Goal: Task Accomplishment & Management: Complete application form

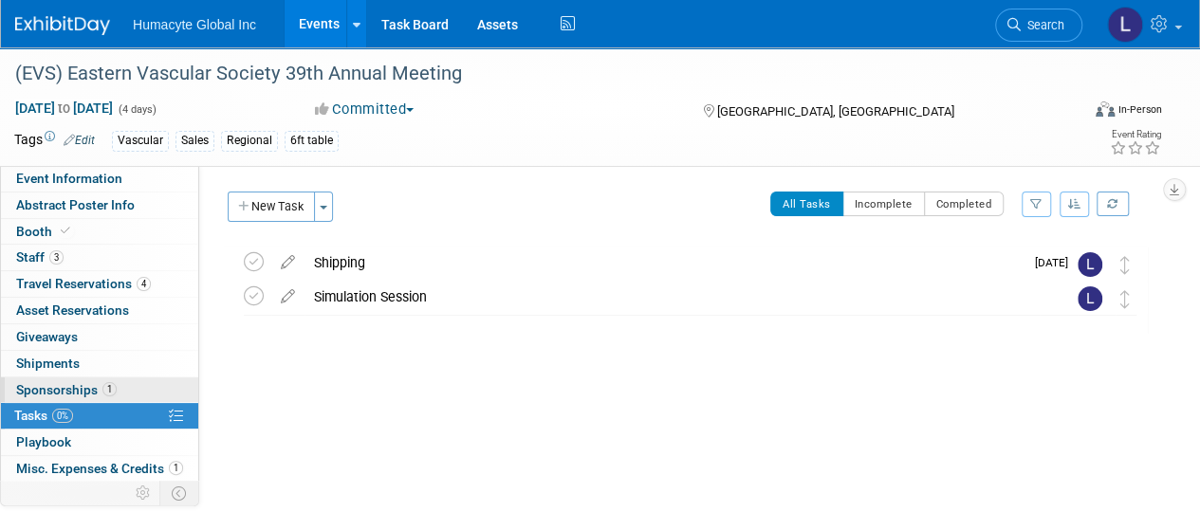
click at [52, 388] on span "Sponsorships 1" at bounding box center [66, 389] width 101 height 15
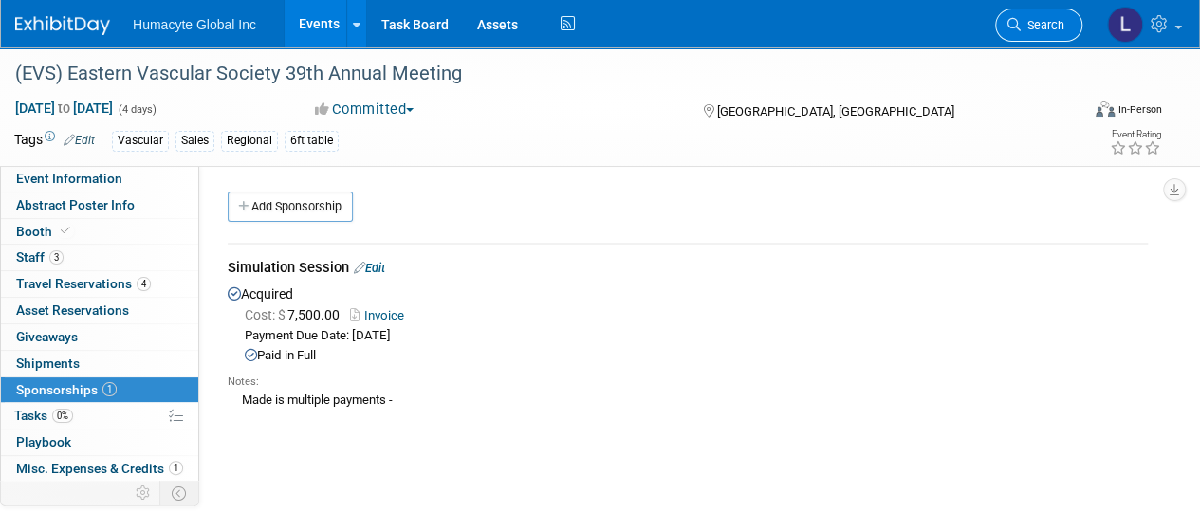
click at [1028, 28] on span "Search" at bounding box center [1043, 25] width 44 height 14
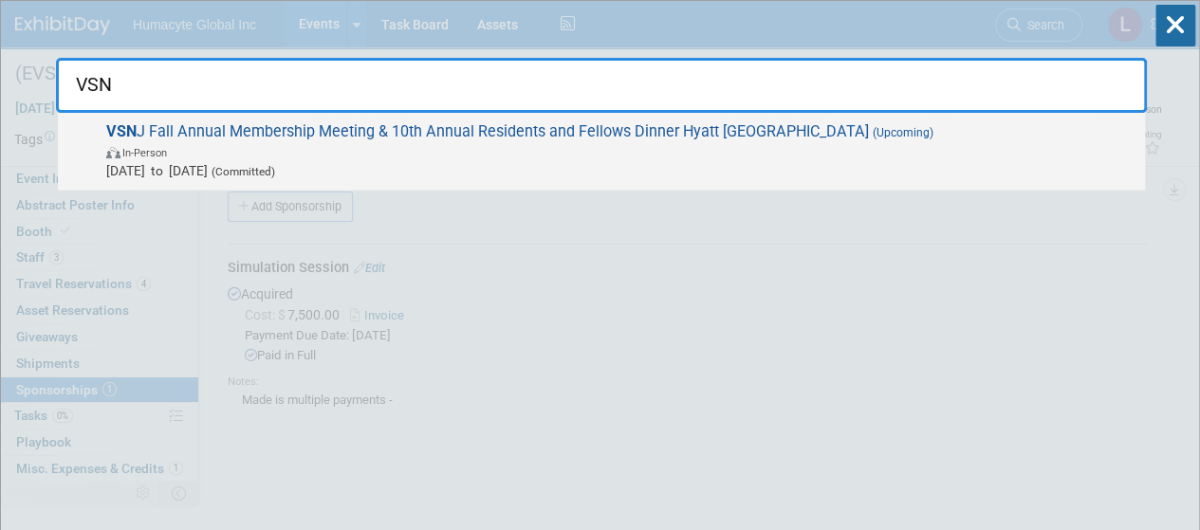
type input "VSN"
click at [342, 134] on span "VSN J Fall Annual Membership Meeting & 10th Annual Residents and Fellows Dinner…" at bounding box center [618, 151] width 1035 height 58
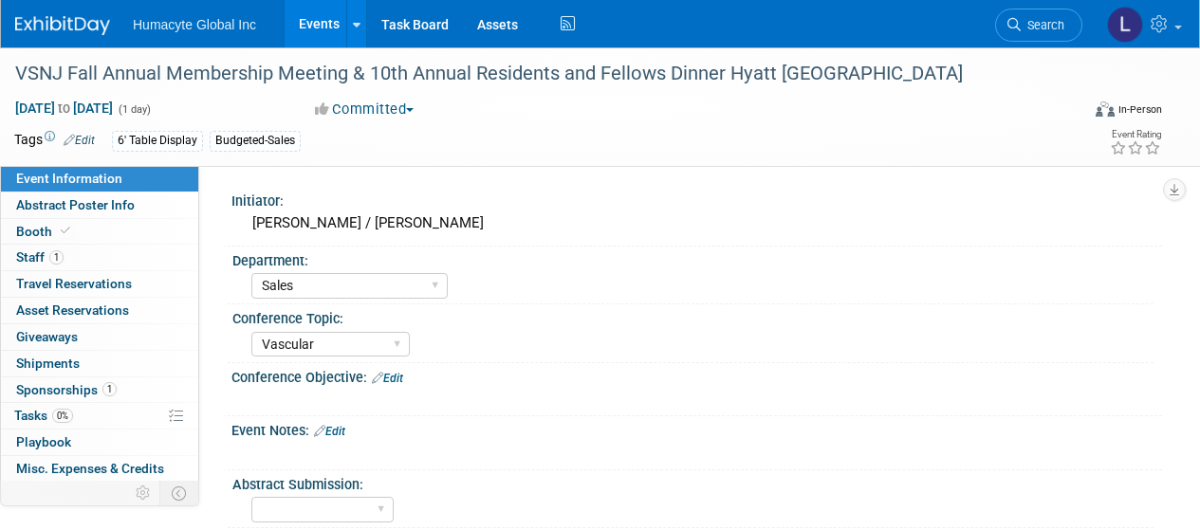
select select "Sales"
select select "Vascular"
select select "Northeast"
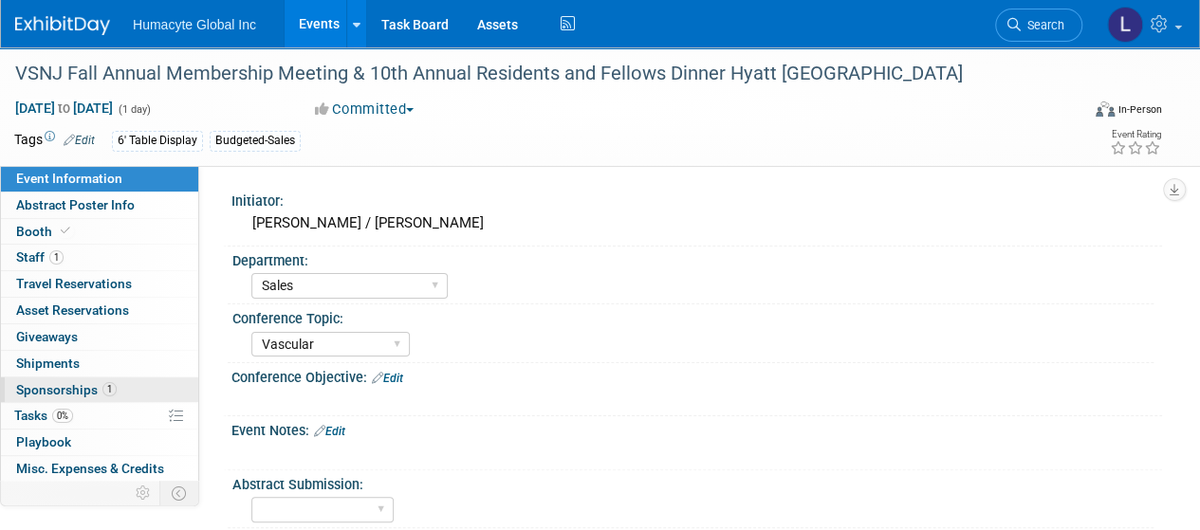
click at [46, 382] on span "Sponsorships 1" at bounding box center [66, 389] width 101 height 15
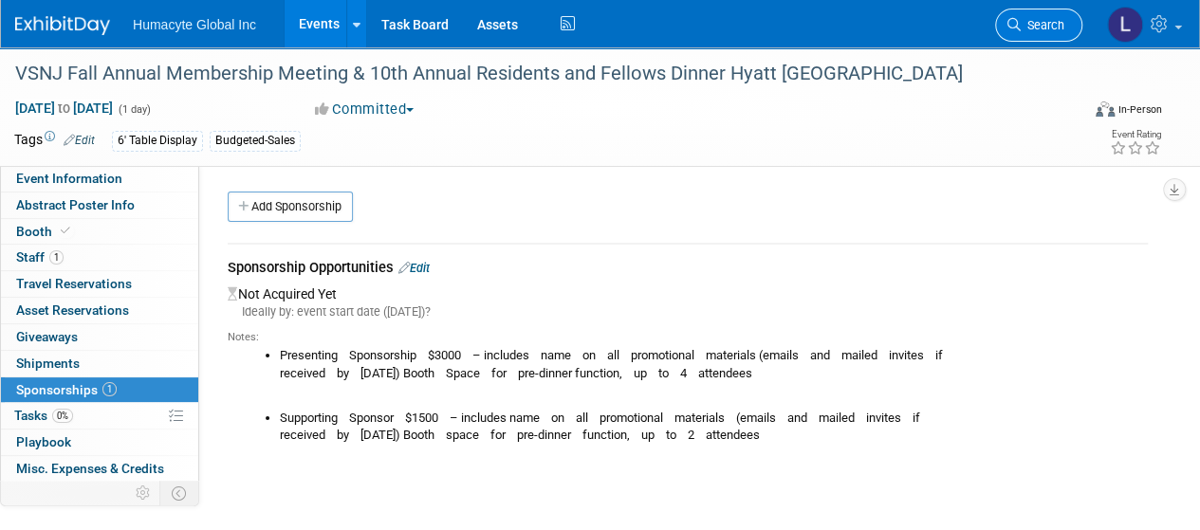
click at [1017, 28] on icon at bounding box center [1014, 24] width 13 height 13
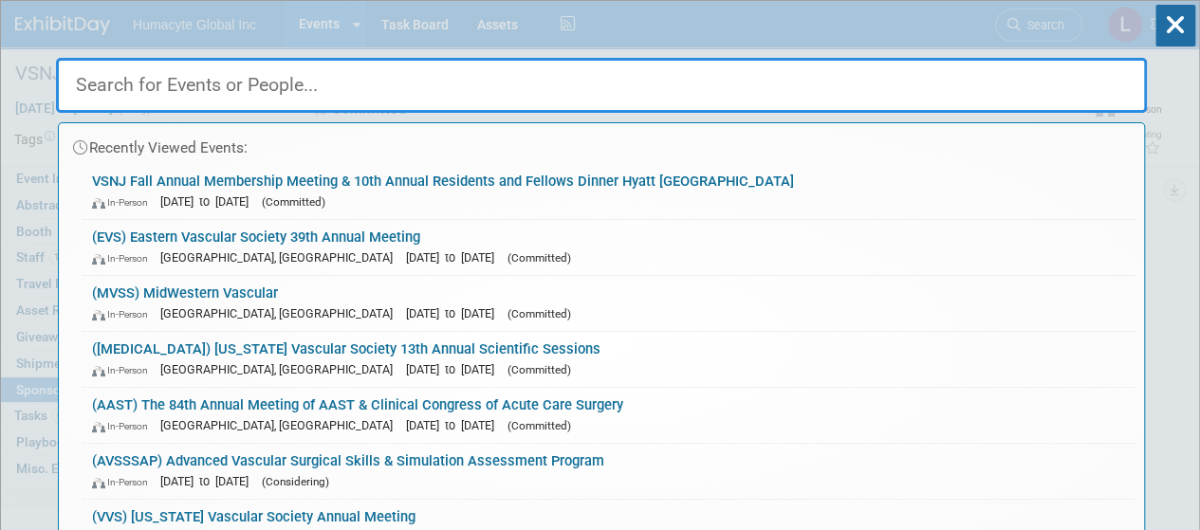
type input "W"
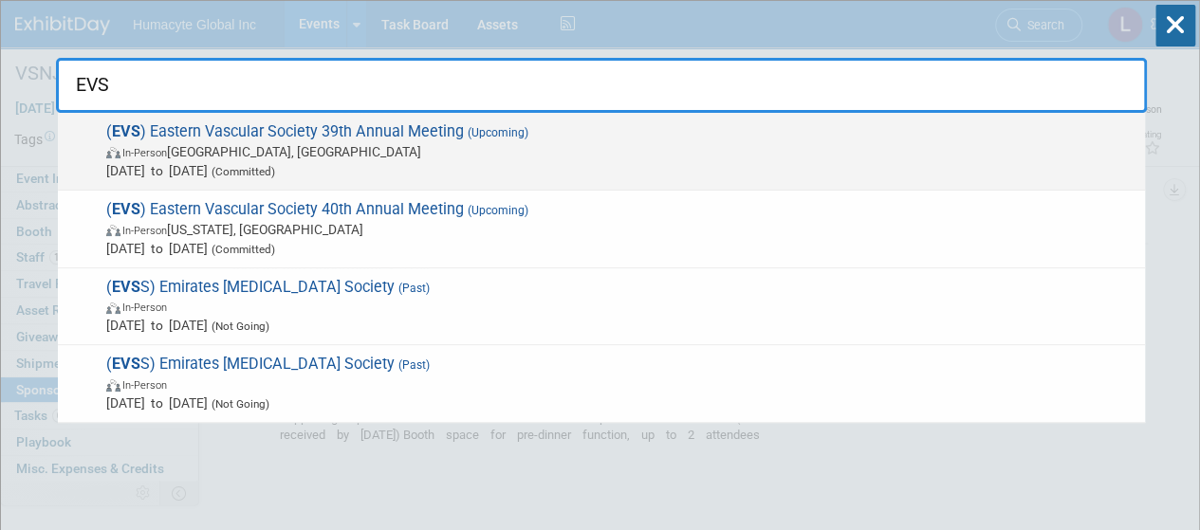
type input "EVS"
click at [194, 183] on div "( EVS ) Eastern Vascular Society 39th Annual Meeting (Upcoming) In-Person Nashv…" at bounding box center [601, 152] width 1087 height 78
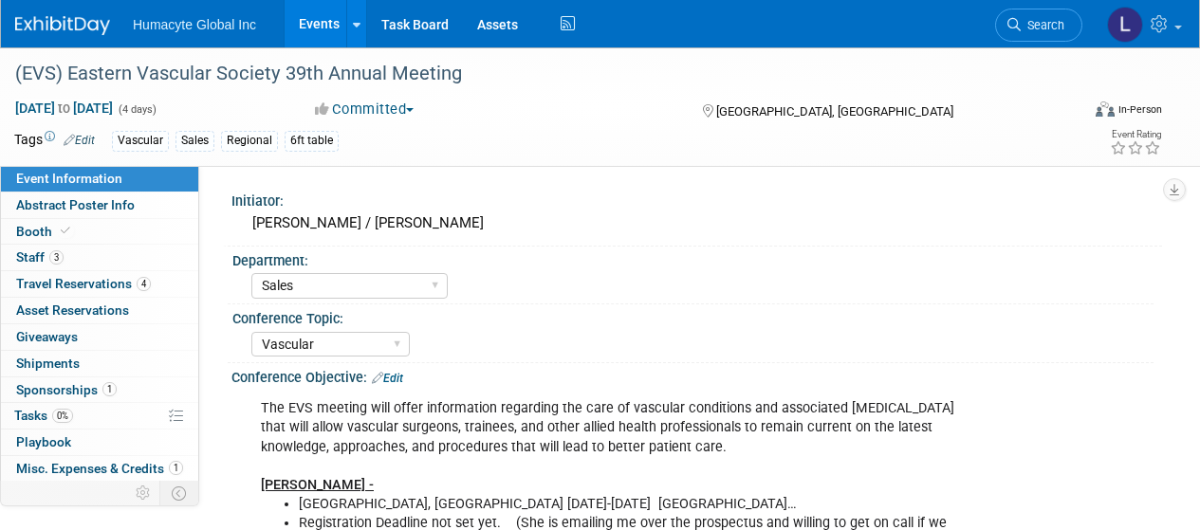
select select "Sales"
select select "Vascular"
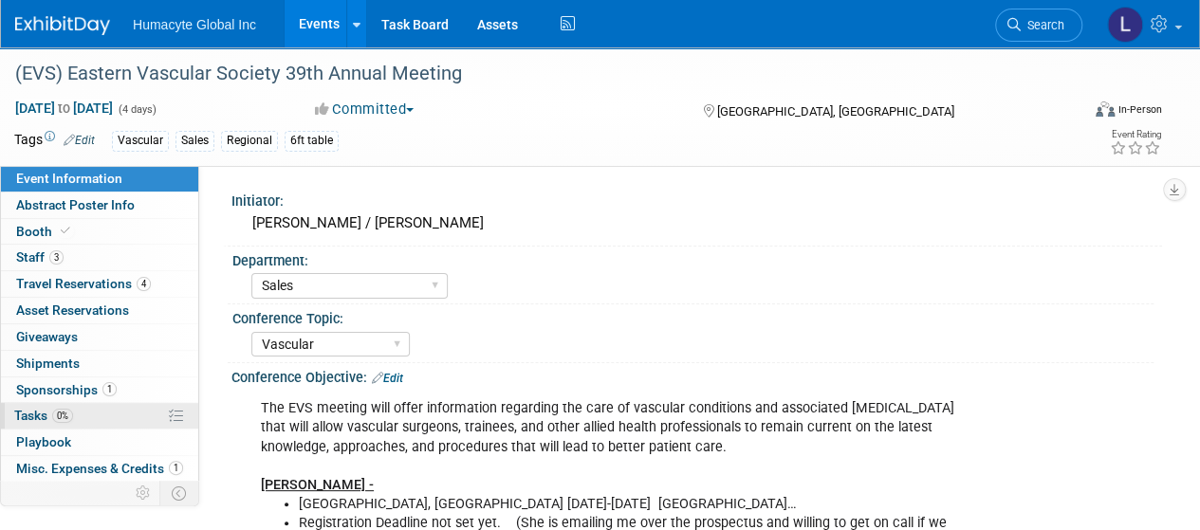
click at [46, 418] on span "Tasks 0%" at bounding box center [43, 415] width 59 height 15
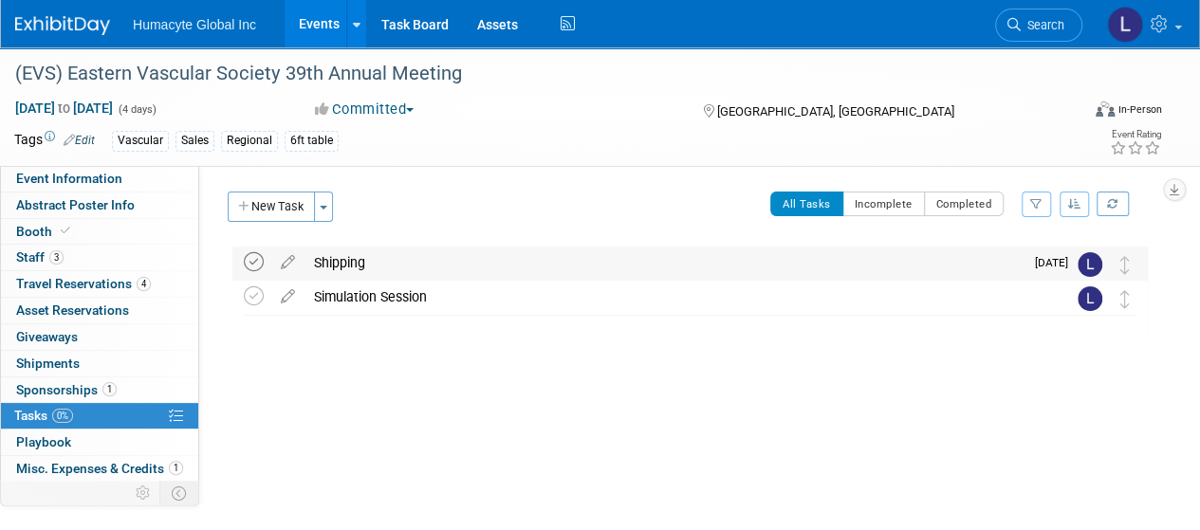
click at [259, 257] on icon at bounding box center [254, 262] width 20 height 20
click at [252, 298] on icon at bounding box center [254, 297] width 20 height 20
click at [262, 197] on button "New Task" at bounding box center [271, 207] width 87 height 30
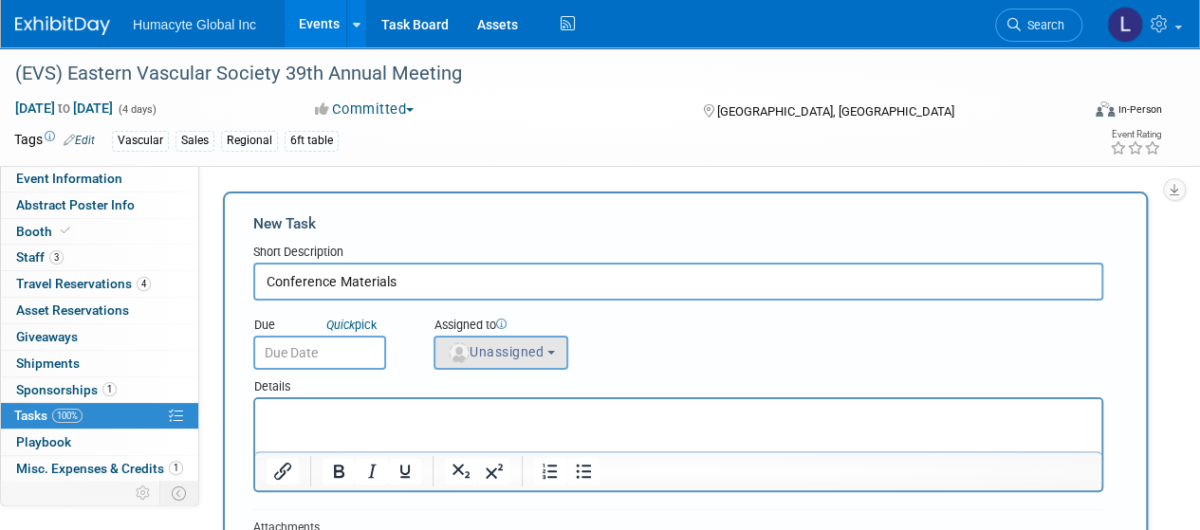
type input "Conference Materials"
click at [530, 337] on button "Unassigned" at bounding box center [501, 353] width 135 height 34
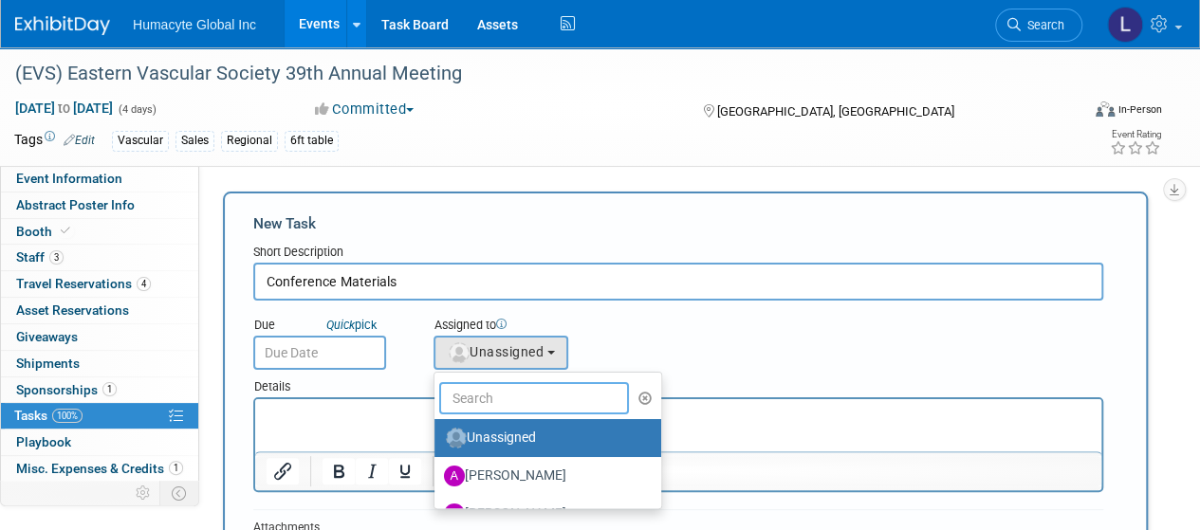
click at [501, 407] on input "text" at bounding box center [534, 398] width 190 height 32
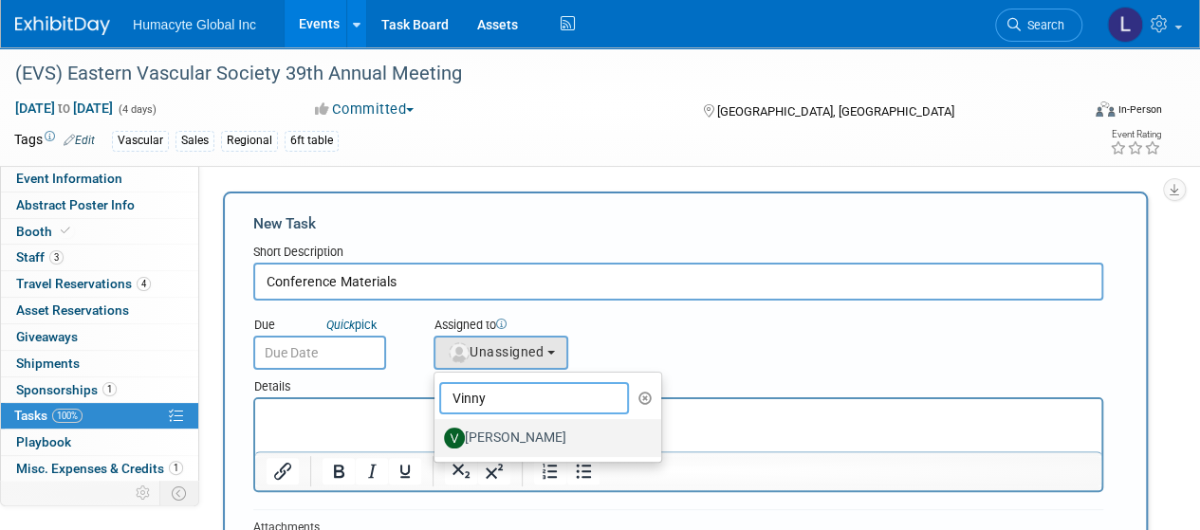
type input "Vinny"
drag, startPoint x: 511, startPoint y: 430, endPoint x: 256, endPoint y: 29, distance: 474.9
click at [511, 430] on label "[PERSON_NAME]" at bounding box center [543, 438] width 198 height 30
click at [437, 430] on input "[PERSON_NAME]" at bounding box center [431, 436] width 12 height 12
select select "6610b2a4-1c57-494a-8852-97f52d13be71"
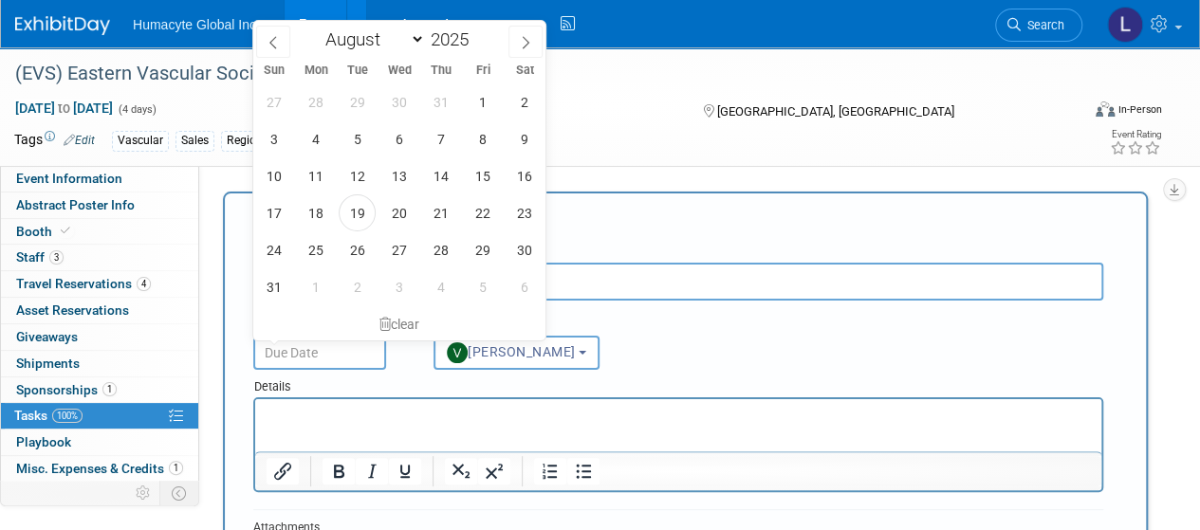
click at [337, 358] on input "text" at bounding box center [319, 353] width 133 height 34
click at [480, 211] on span "22" at bounding box center [482, 213] width 37 height 37
type input "[DATE]"
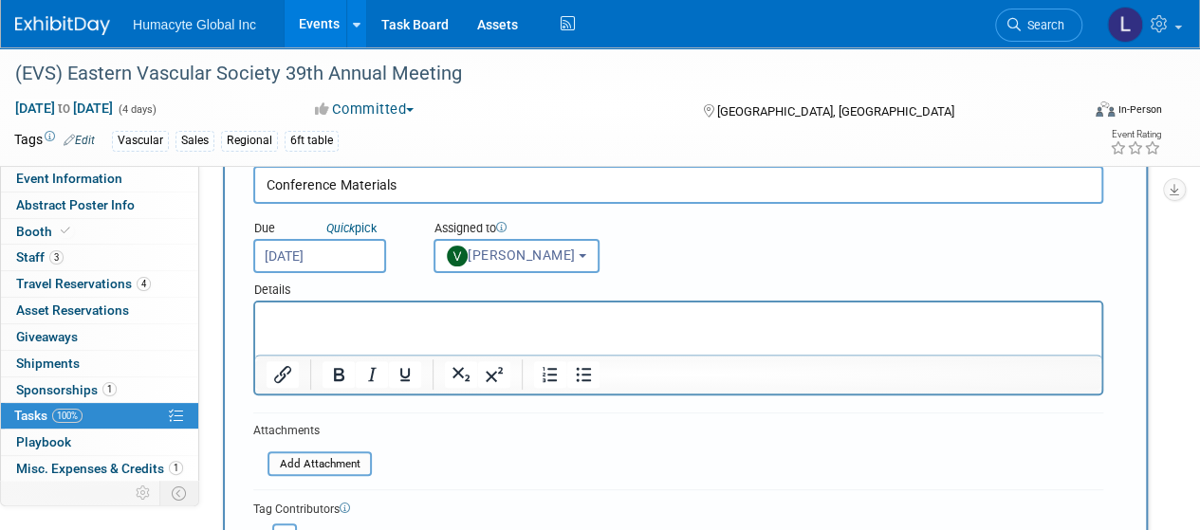
scroll to position [190, 0]
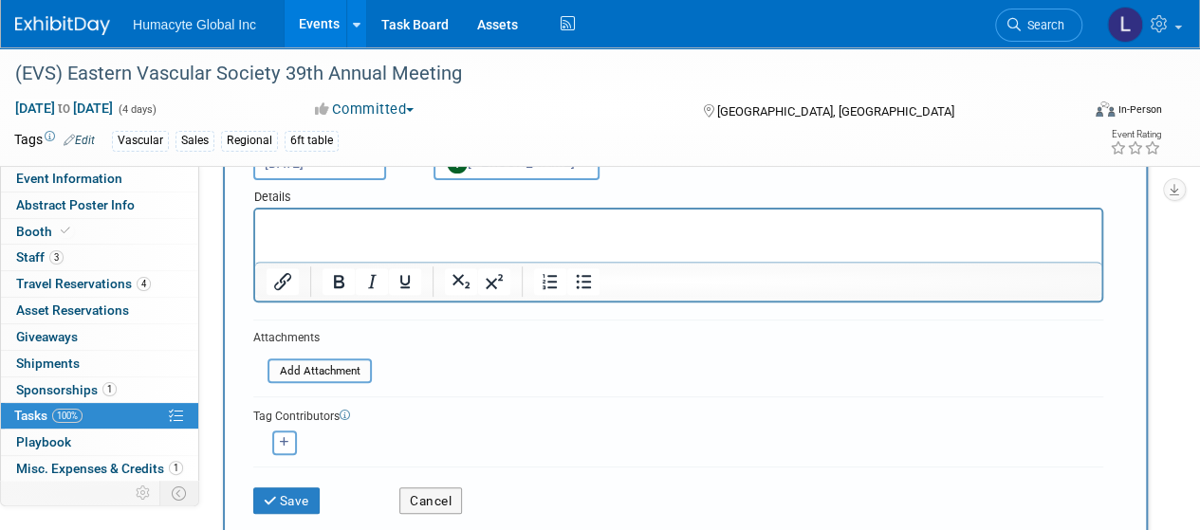
click at [315, 224] on p "Rich Text Area. Press ALT-0 for help." at bounding box center [679, 226] width 825 height 19
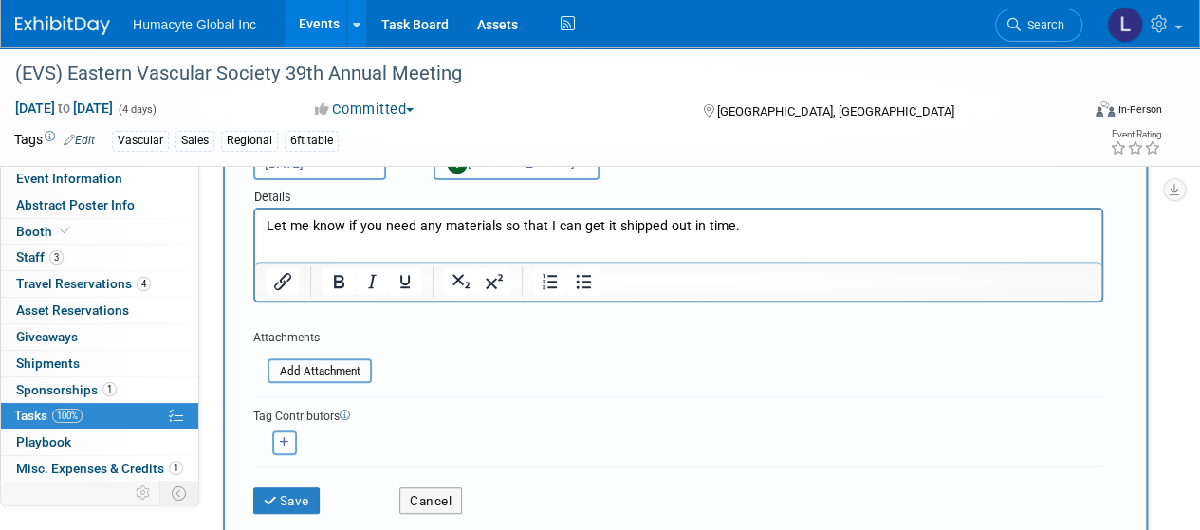
click at [284, 443] on icon "button" at bounding box center [284, 442] width 9 height 10
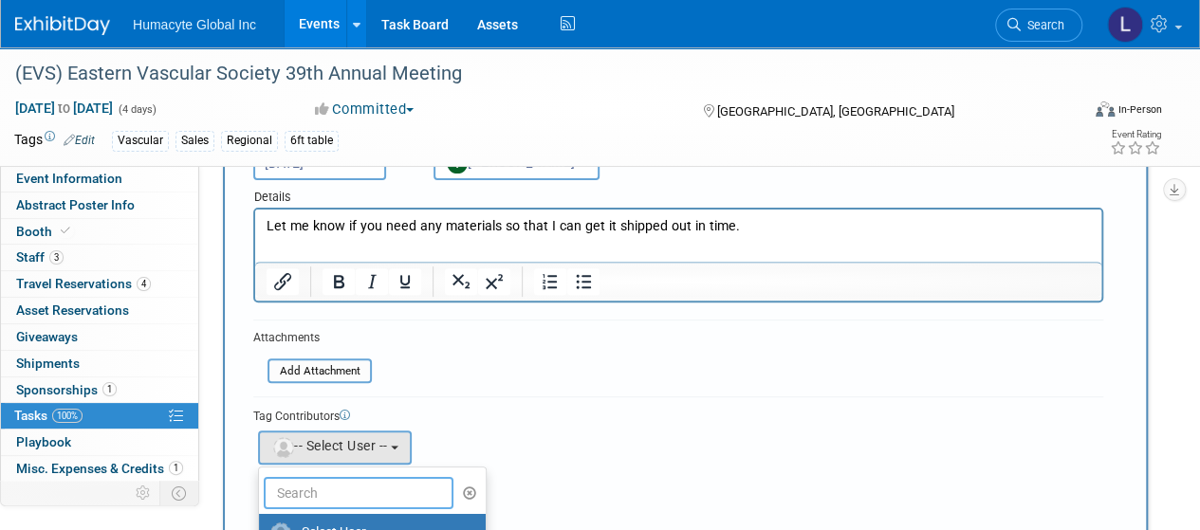
click at [326, 490] on input "text" at bounding box center [359, 493] width 190 height 32
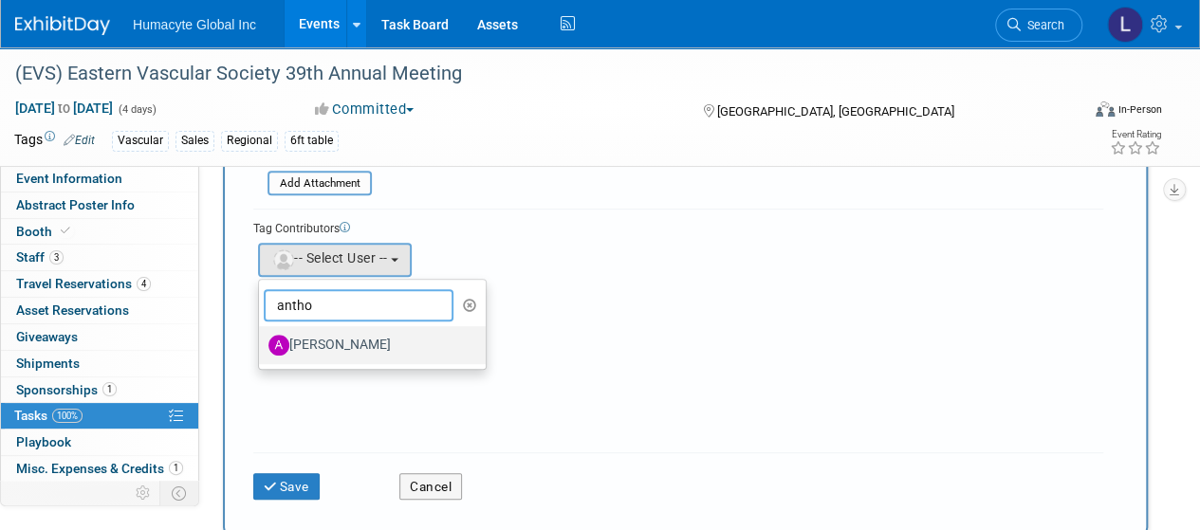
scroll to position [380, 0]
type input "antho"
click at [353, 344] on label "[PERSON_NAME]" at bounding box center [368, 343] width 198 height 30
click at [262, 344] on input "[PERSON_NAME]" at bounding box center [256, 341] width 12 height 12
select select "32496a97-0b70-4248-9380-580a718ec7dd"
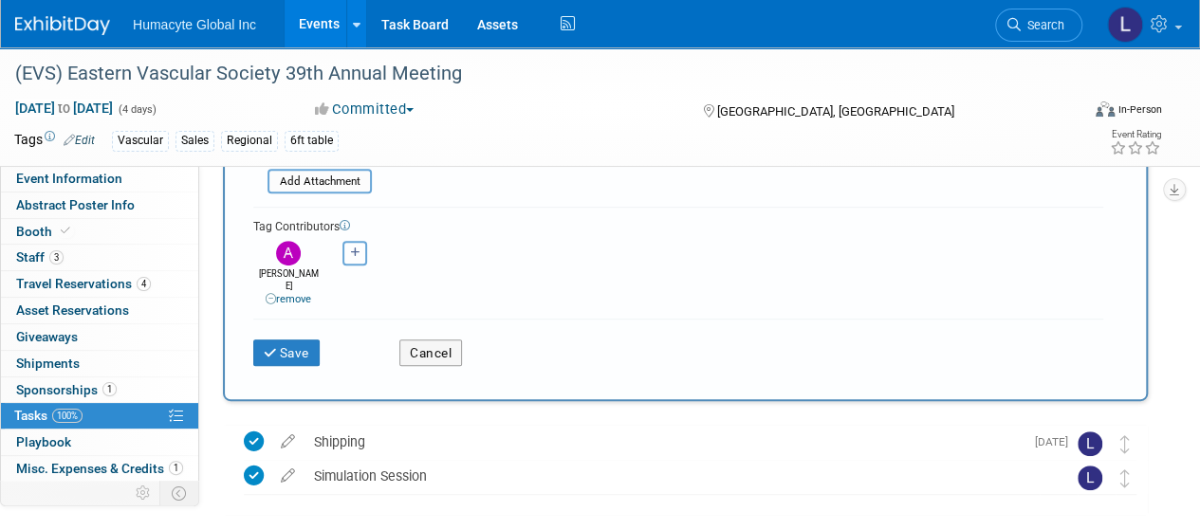
click at [360, 255] on icon "button" at bounding box center [355, 253] width 9 height 10
select select
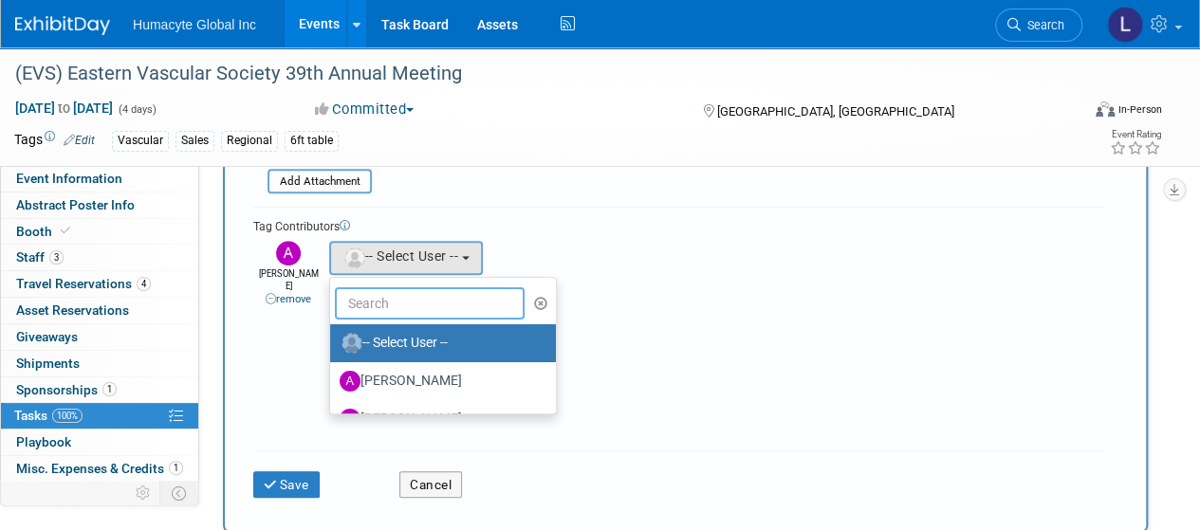
click at [435, 304] on input "text" at bounding box center [430, 304] width 190 height 32
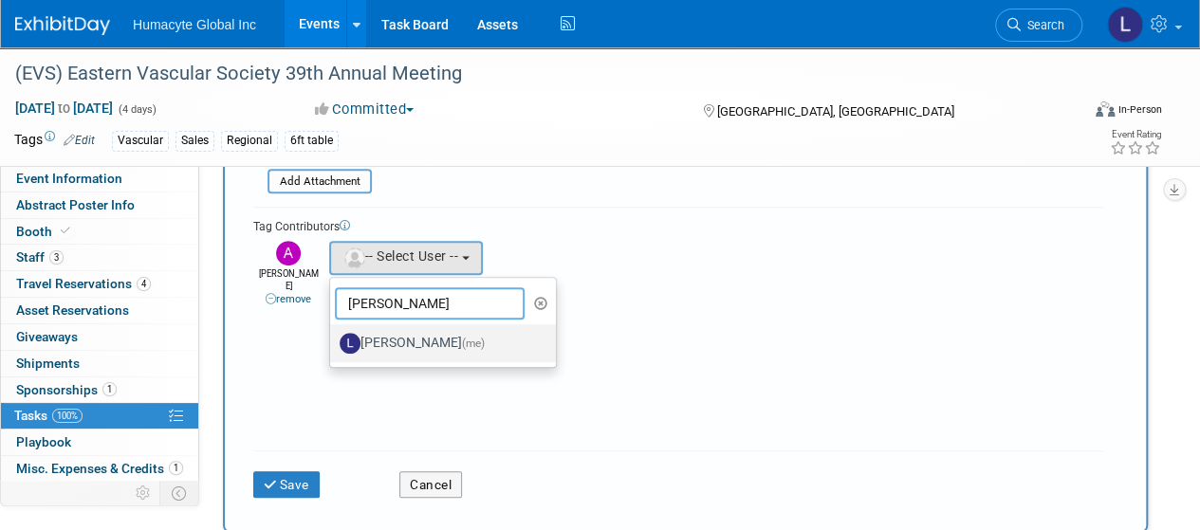
type input "[PERSON_NAME]"
click at [437, 340] on label "[PERSON_NAME] (me)" at bounding box center [439, 343] width 198 height 30
click at [333, 340] on input "[PERSON_NAME] (me)" at bounding box center [327, 341] width 12 height 12
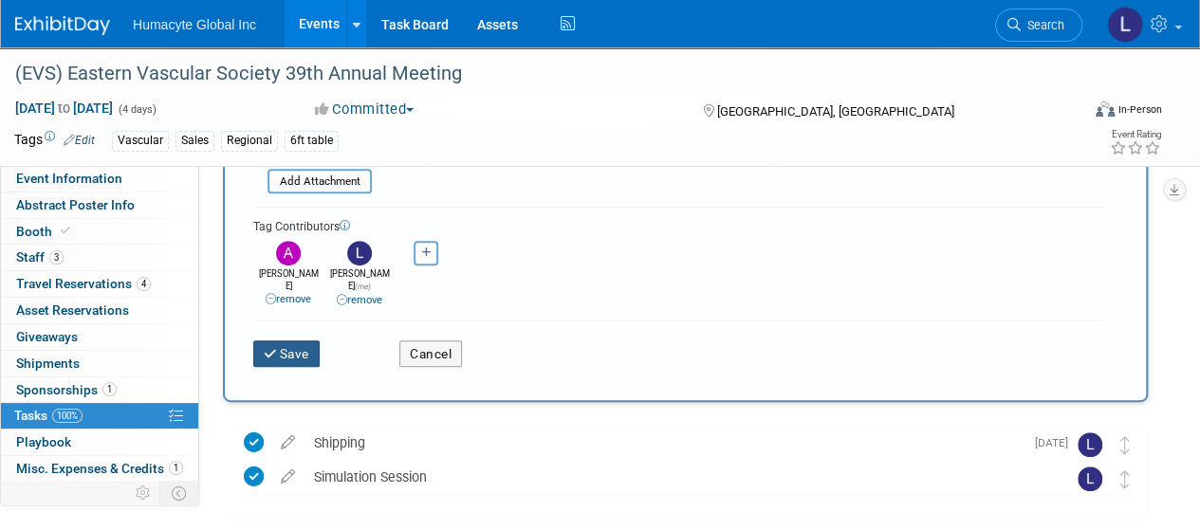
click at [275, 348] on icon "submit" at bounding box center [272, 354] width 16 height 13
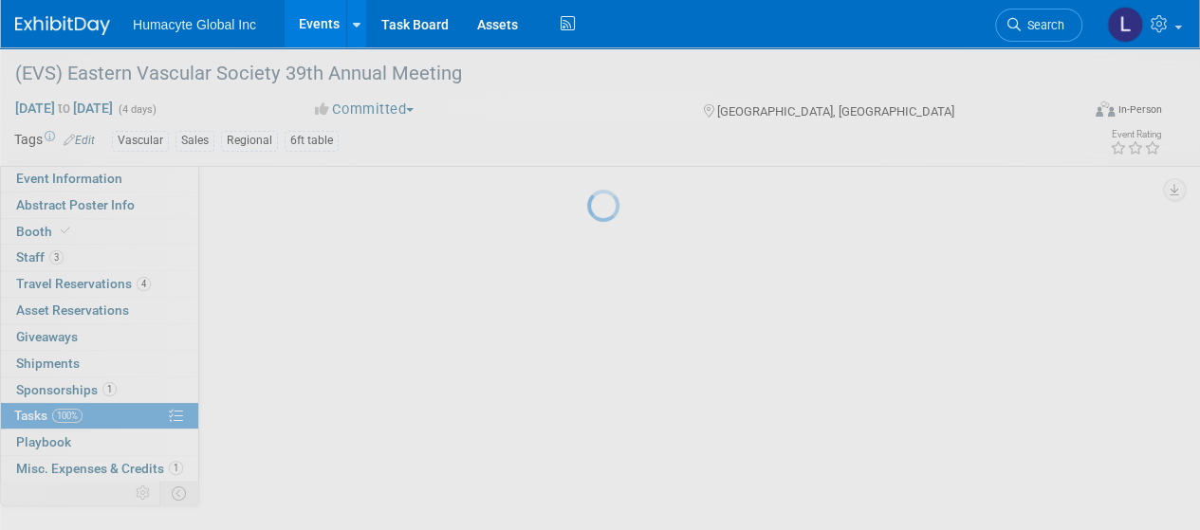
scroll to position [91, 0]
